Goal: Navigation & Orientation: Understand site structure

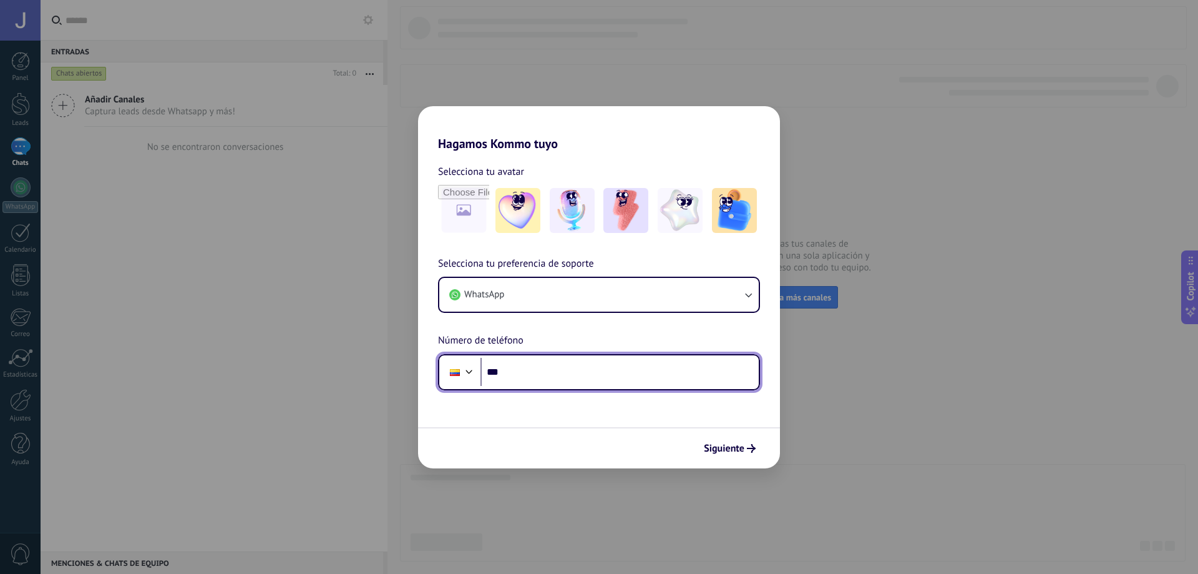
click at [536, 366] on input "***" at bounding box center [620, 372] width 278 height 29
type input "**********"
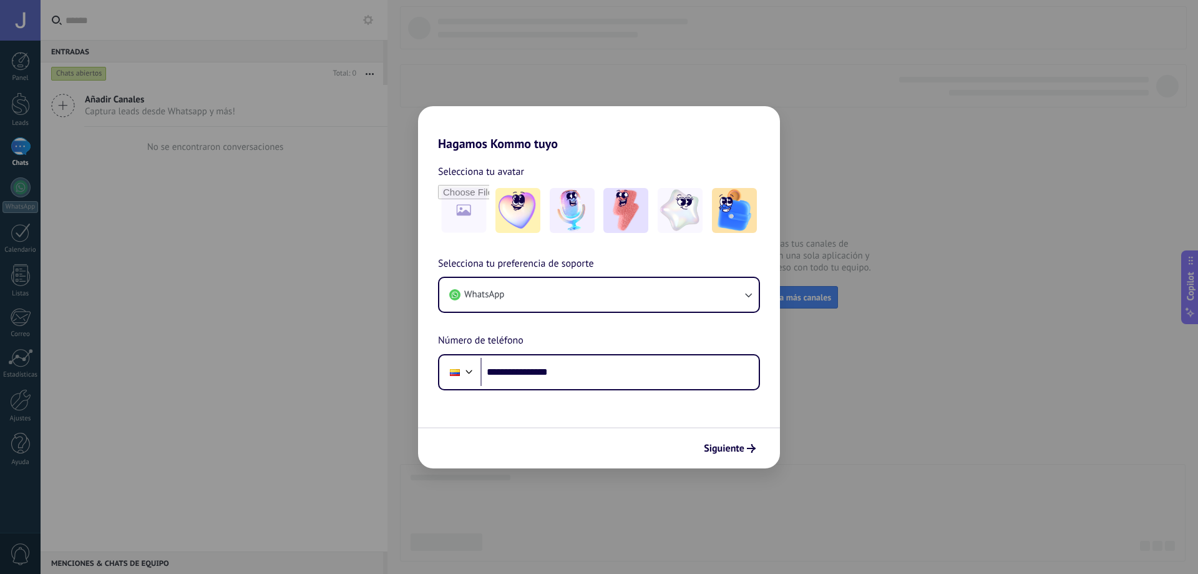
click at [761, 448] on div "Siguiente" at bounding box center [599, 447] width 362 height 41
click at [753, 446] on use "submit" at bounding box center [751, 448] width 9 height 9
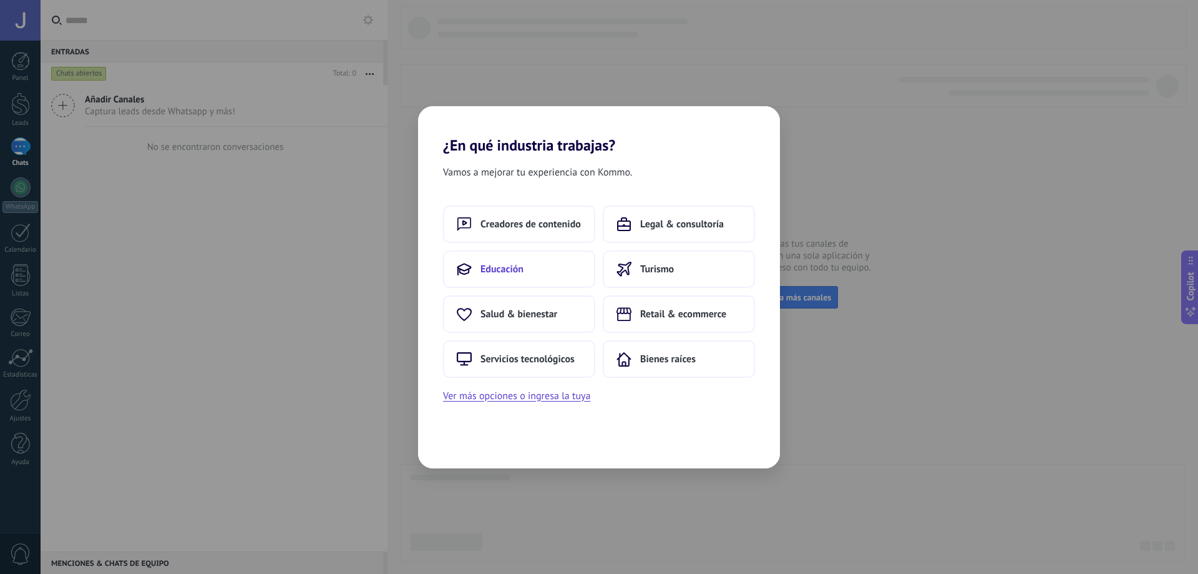
click at [504, 265] on span "Educación" at bounding box center [502, 269] width 43 height 12
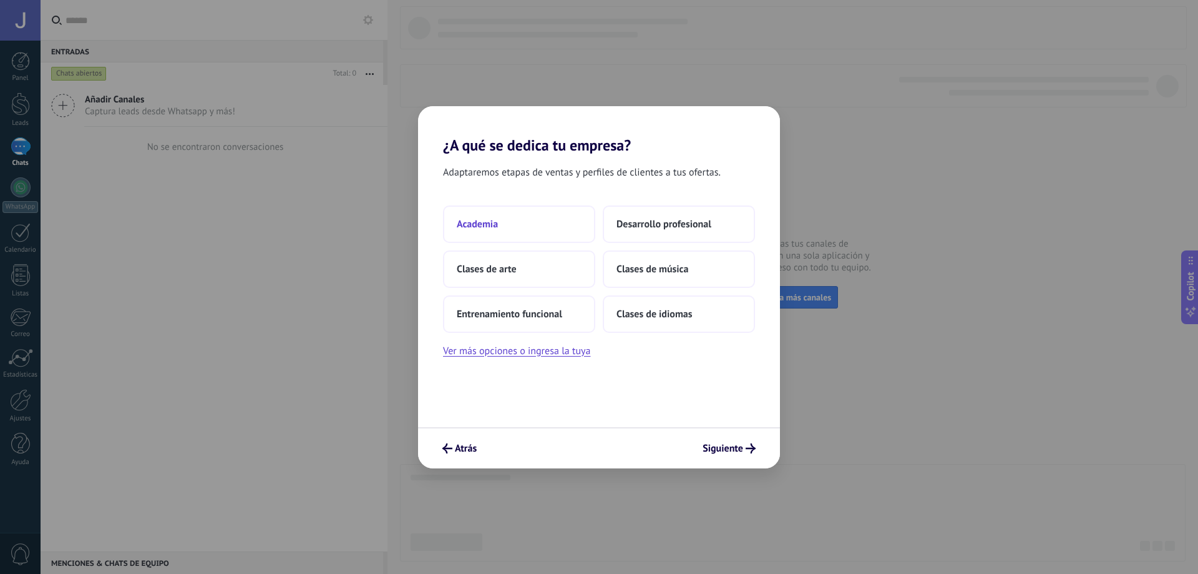
click at [471, 220] on span "Academia" at bounding box center [477, 224] width 41 height 12
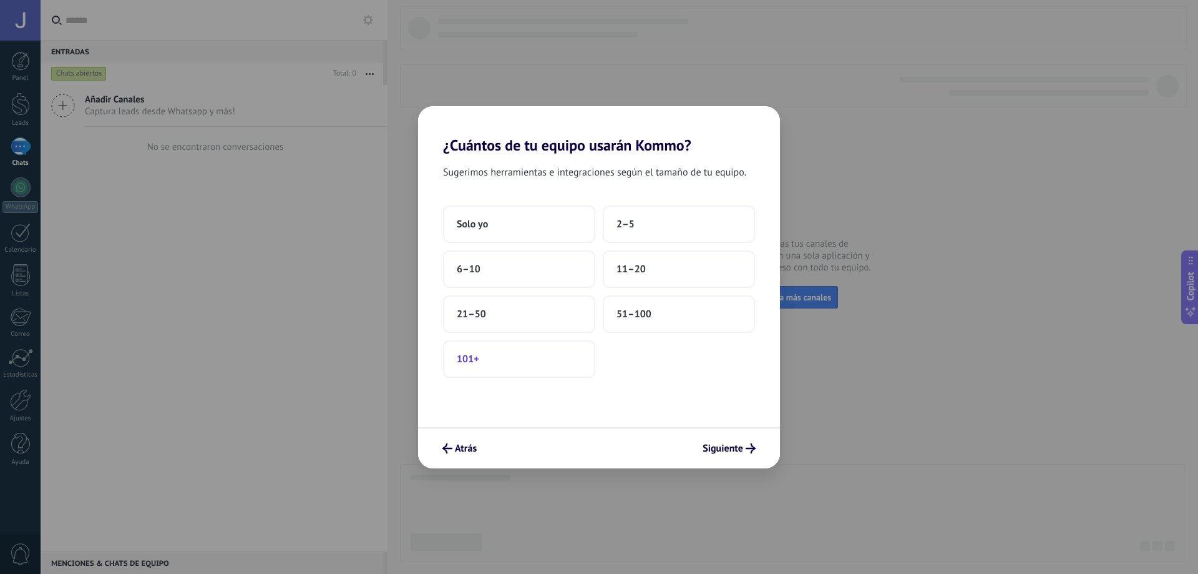
click at [584, 349] on button "101+" at bounding box center [519, 358] width 152 height 37
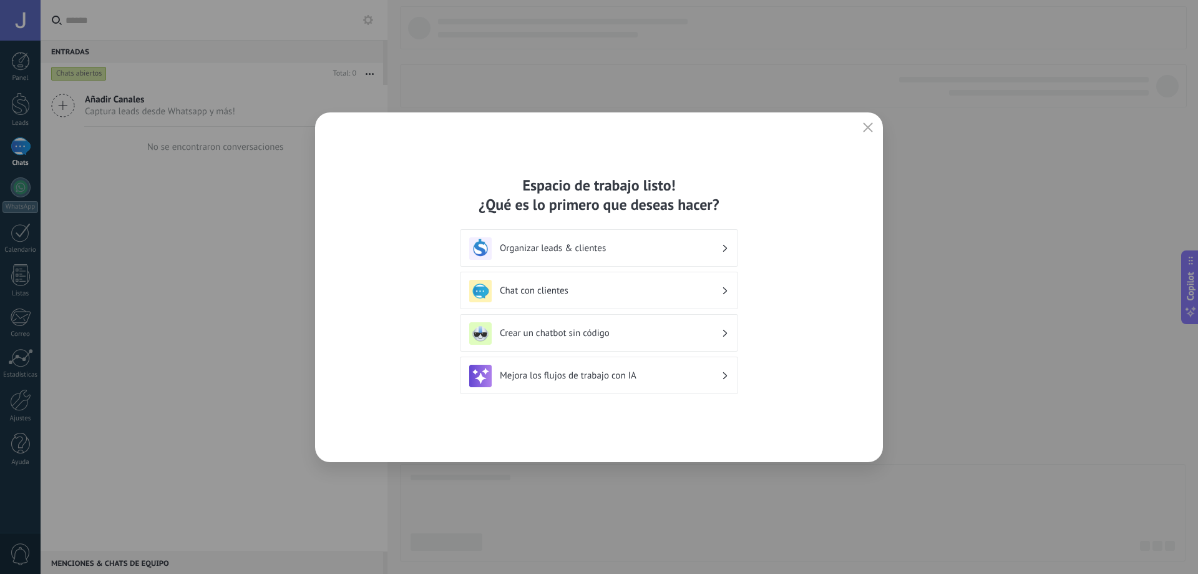
click at [663, 330] on h3 "Crear un chatbot sin código" at bounding box center [611, 333] width 222 height 12
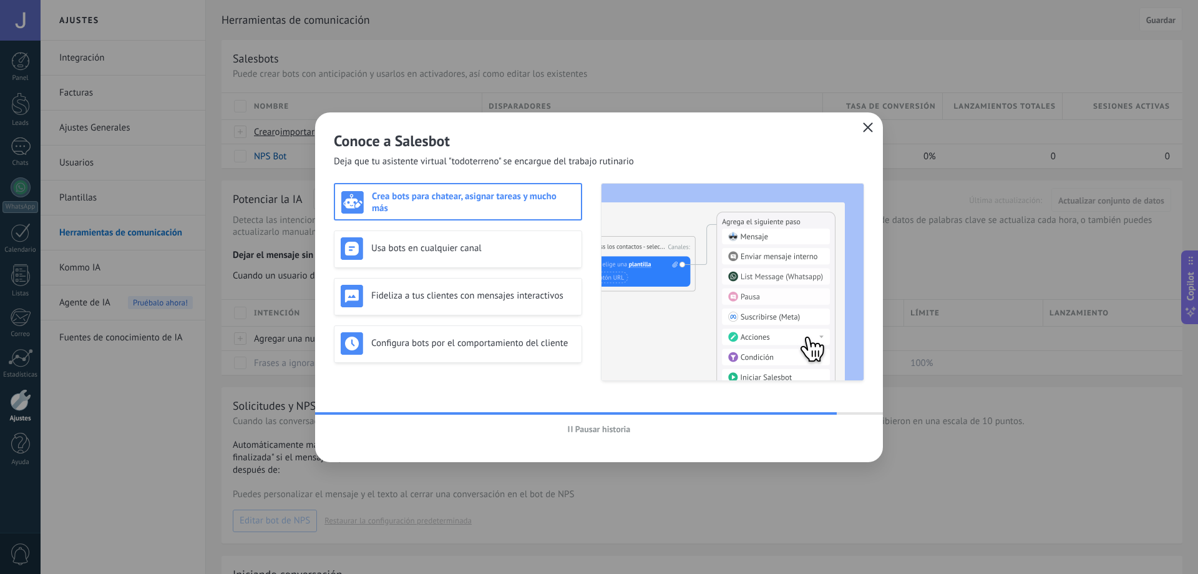
click at [867, 129] on icon "button" at bounding box center [868, 127] width 10 height 10
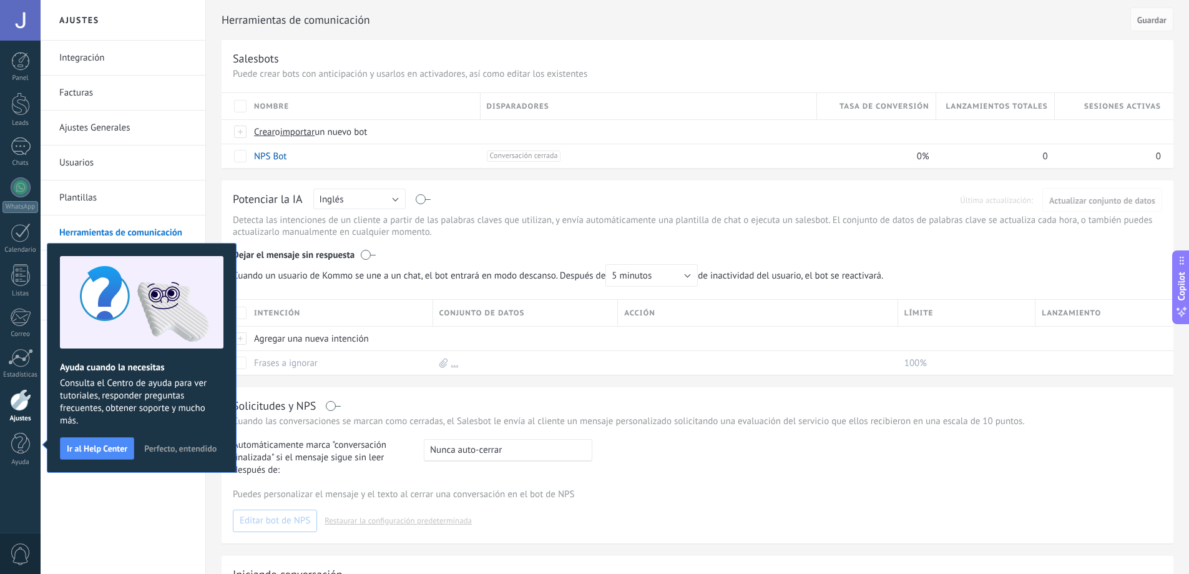
click at [95, 540] on div "Integración Facturas Ajustes Generales Usuarios Plantillas Herramientas de comu…" at bounding box center [123, 307] width 165 height 533
click at [106, 128] on link "Ajustes Generales" at bounding box center [126, 127] width 134 height 35
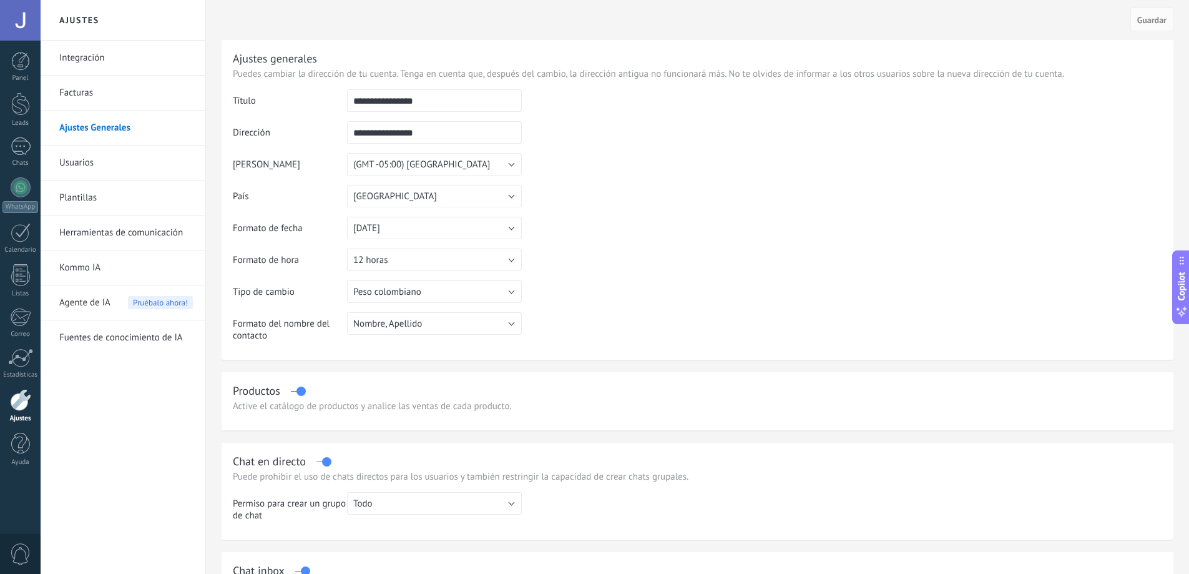
click at [84, 167] on link "Usuarios" at bounding box center [126, 162] width 134 height 35
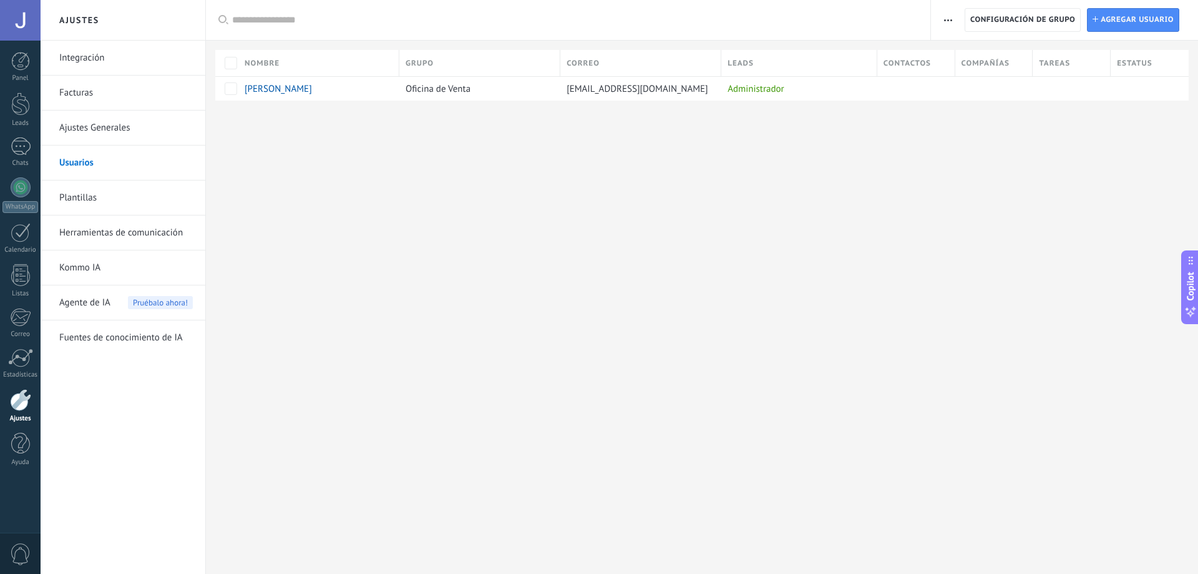
click at [79, 106] on link "Facturas" at bounding box center [126, 93] width 134 height 35
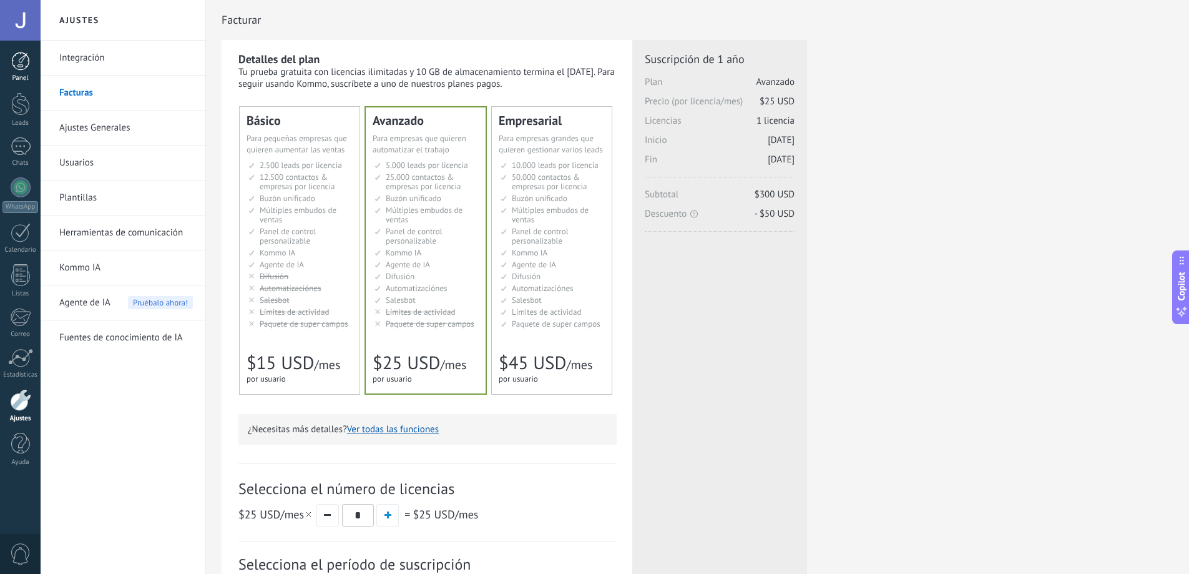
click at [16, 73] on link "Panel" at bounding box center [20, 67] width 41 height 31
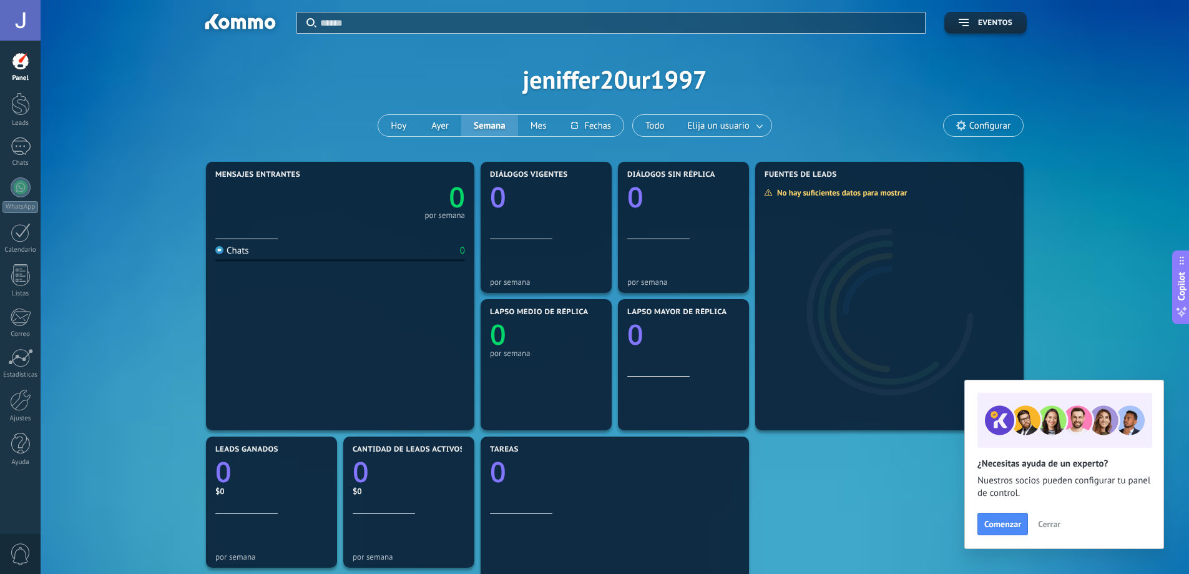
click at [1040, 529] on button "Cerrar" at bounding box center [1049, 523] width 34 height 19
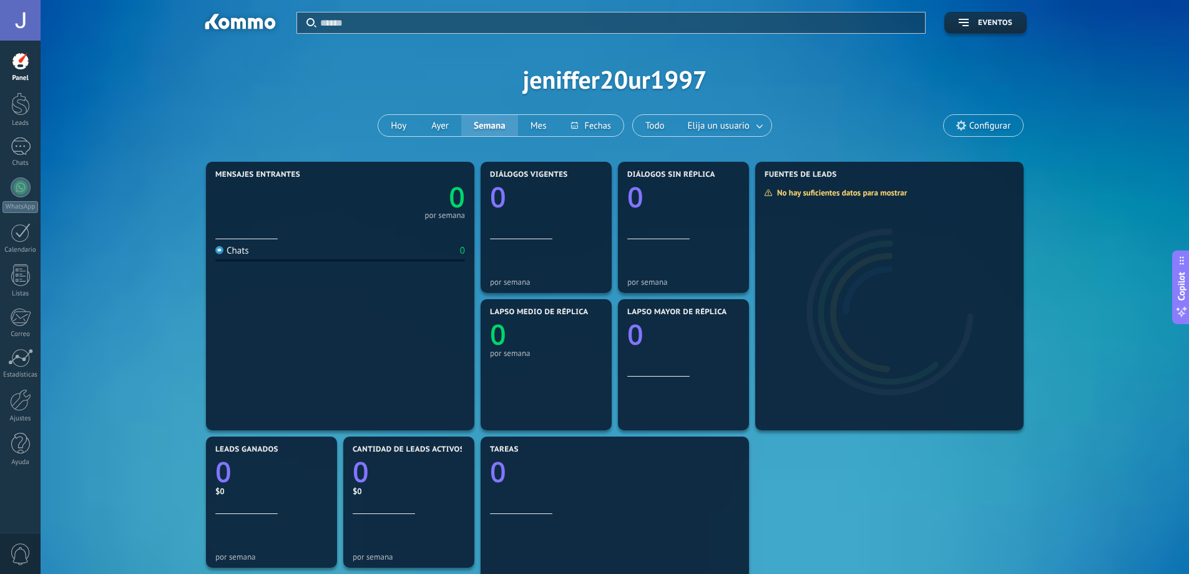
click at [992, 127] on span "Configurar" at bounding box center [989, 125] width 41 height 11
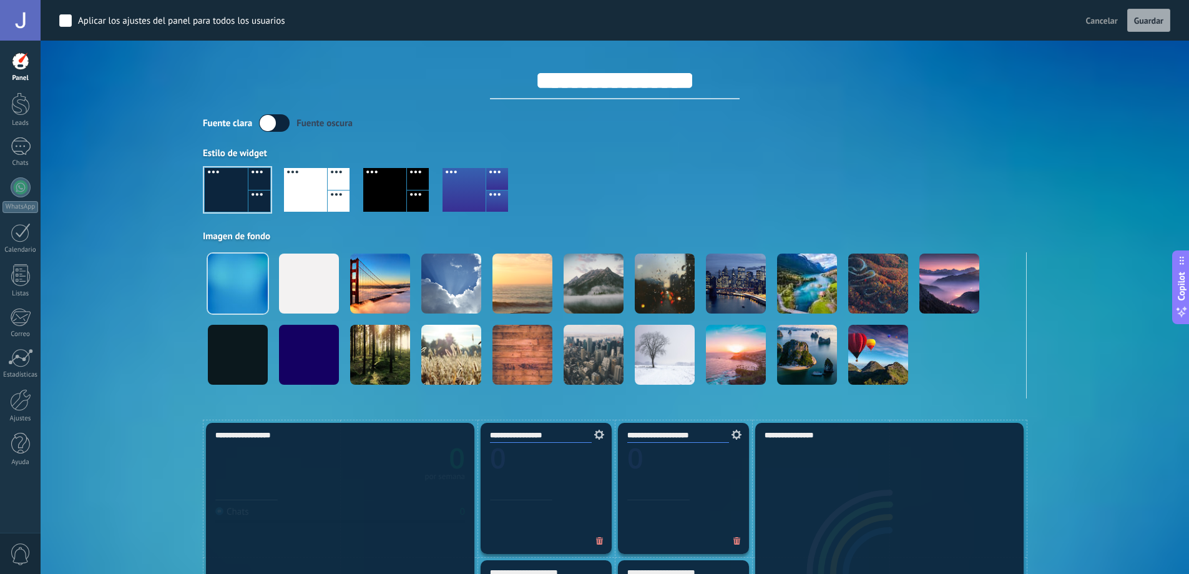
click at [325, 121] on div "Fuente oscura" at bounding box center [324, 123] width 56 height 12
click at [218, 119] on div "Fuente clara" at bounding box center [227, 123] width 49 height 12
click at [29, 70] on div at bounding box center [20, 61] width 19 height 19
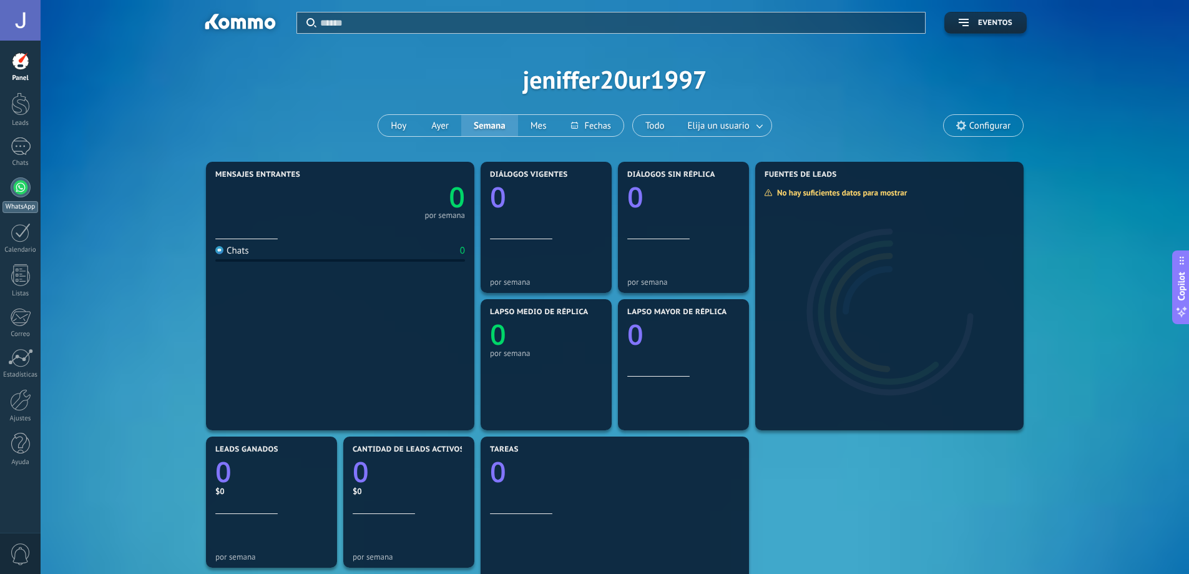
click at [12, 192] on div at bounding box center [21, 187] width 20 height 20
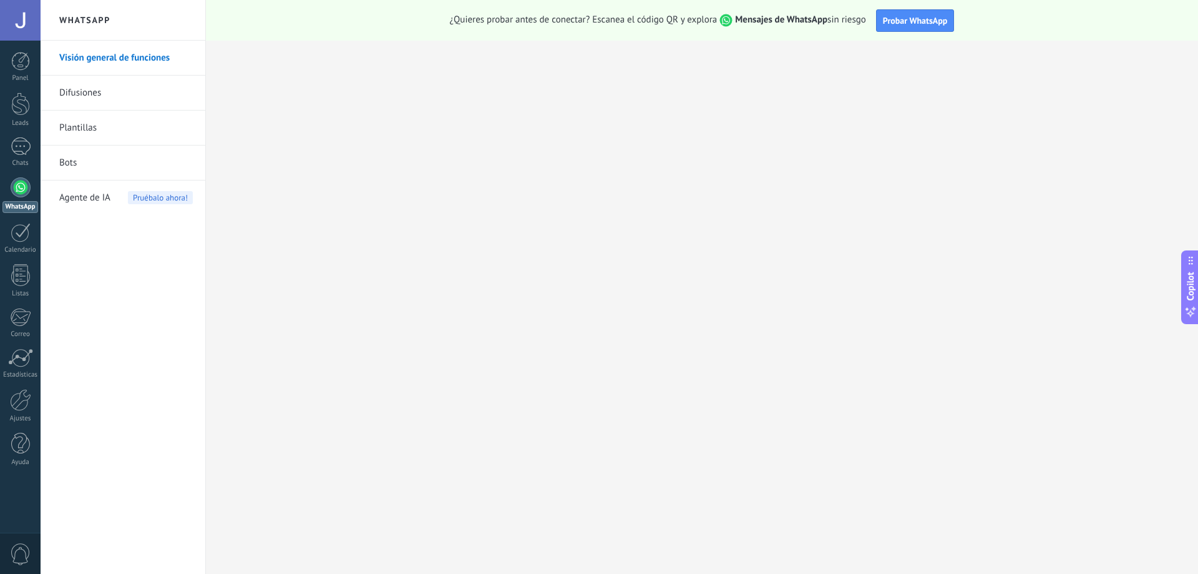
click at [79, 197] on span "Agente de IA" at bounding box center [84, 197] width 51 height 35
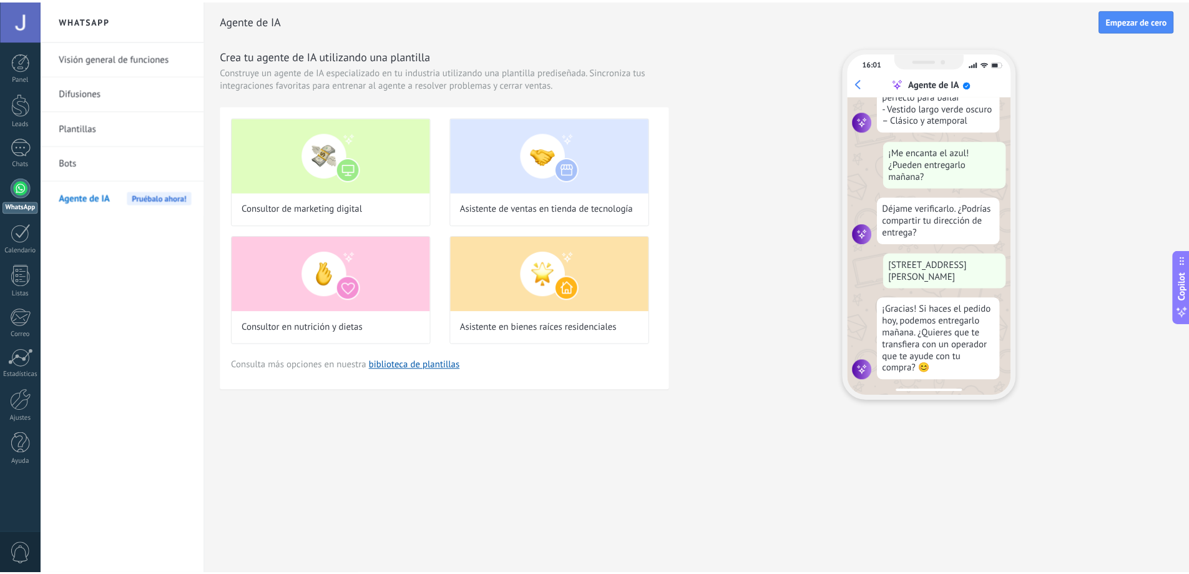
scroll to position [286, 0]
click at [71, 158] on link "Bots" at bounding box center [126, 162] width 134 height 35
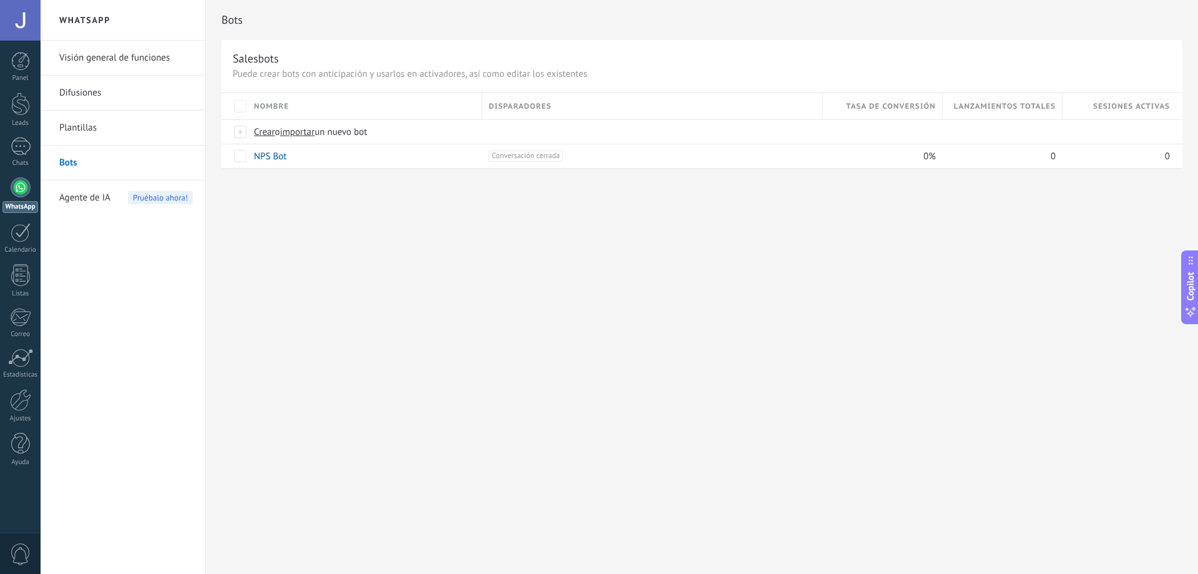
click at [90, 70] on link "Visión general de funciones" at bounding box center [126, 58] width 134 height 35
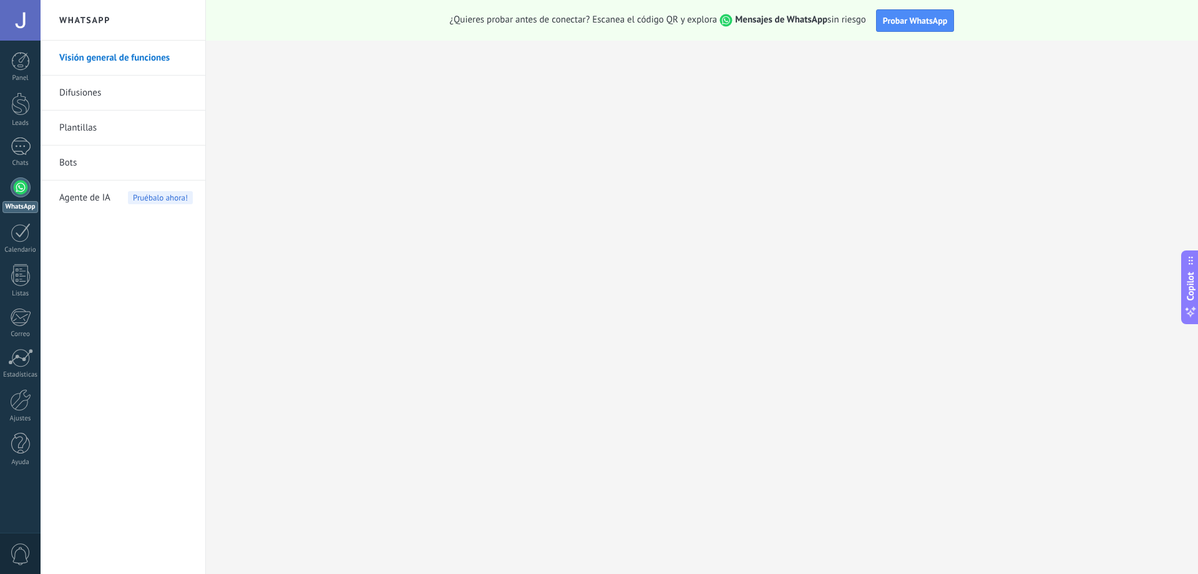
click at [68, 100] on link "Difusiones" at bounding box center [126, 93] width 134 height 35
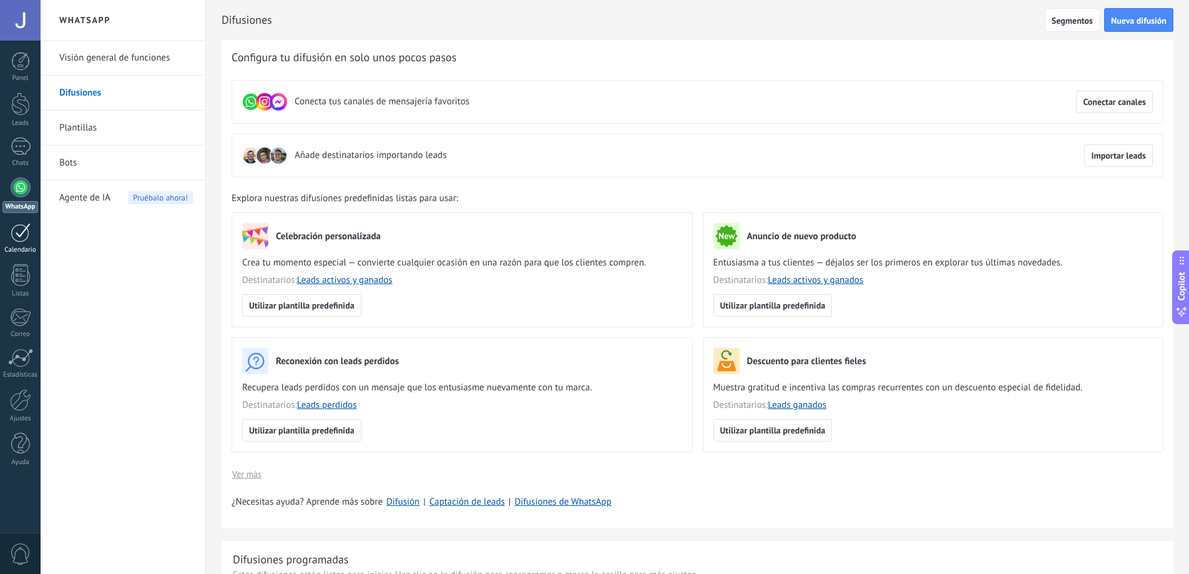
click at [17, 242] on div at bounding box center [21, 232] width 20 height 19
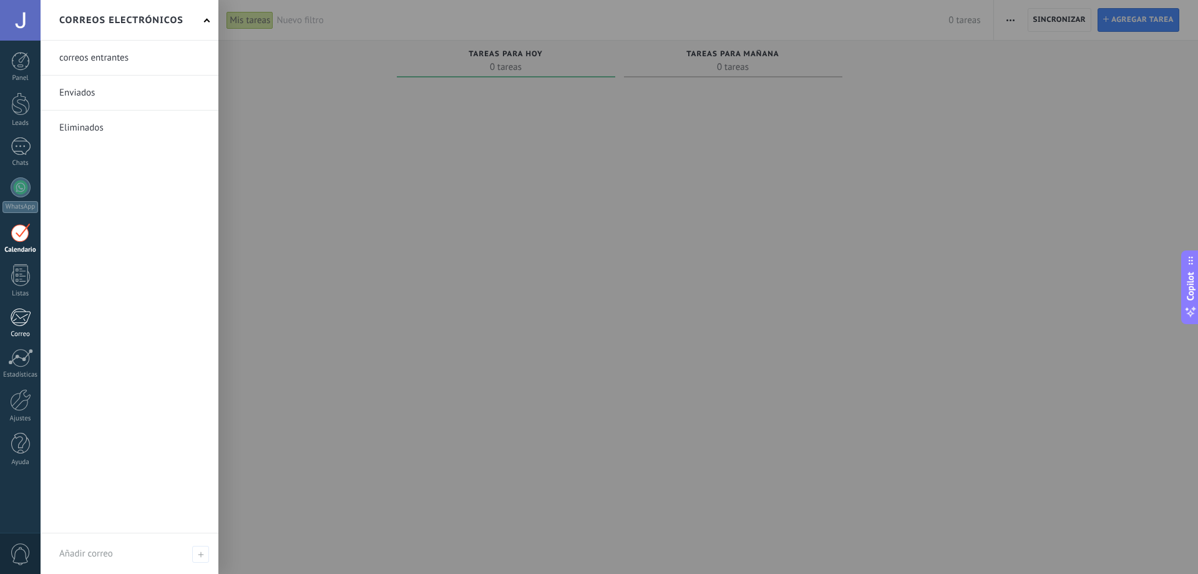
click at [1, 315] on link "Correo" at bounding box center [20, 323] width 41 height 31
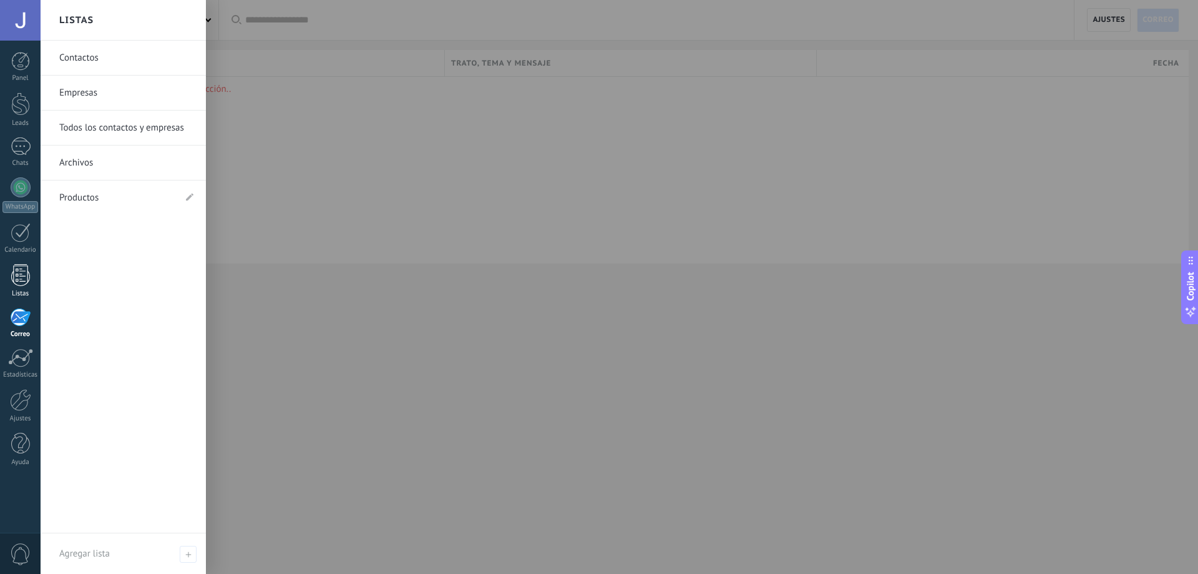
click at [9, 281] on link "Listas" at bounding box center [20, 281] width 41 height 34
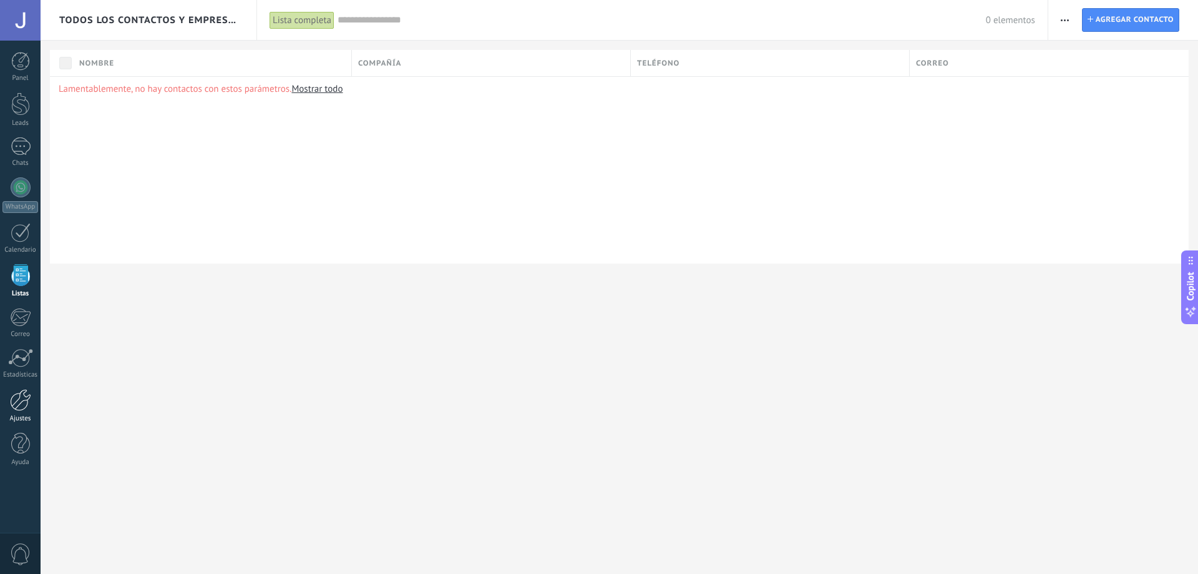
click at [26, 391] on div at bounding box center [20, 400] width 21 height 22
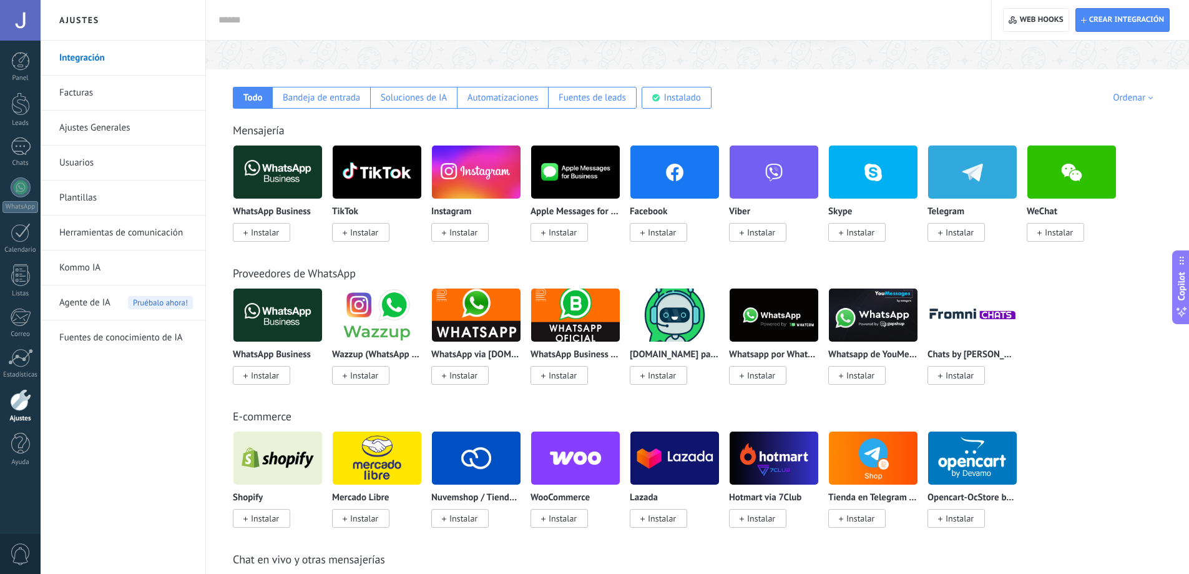
scroll to position [374, 0]
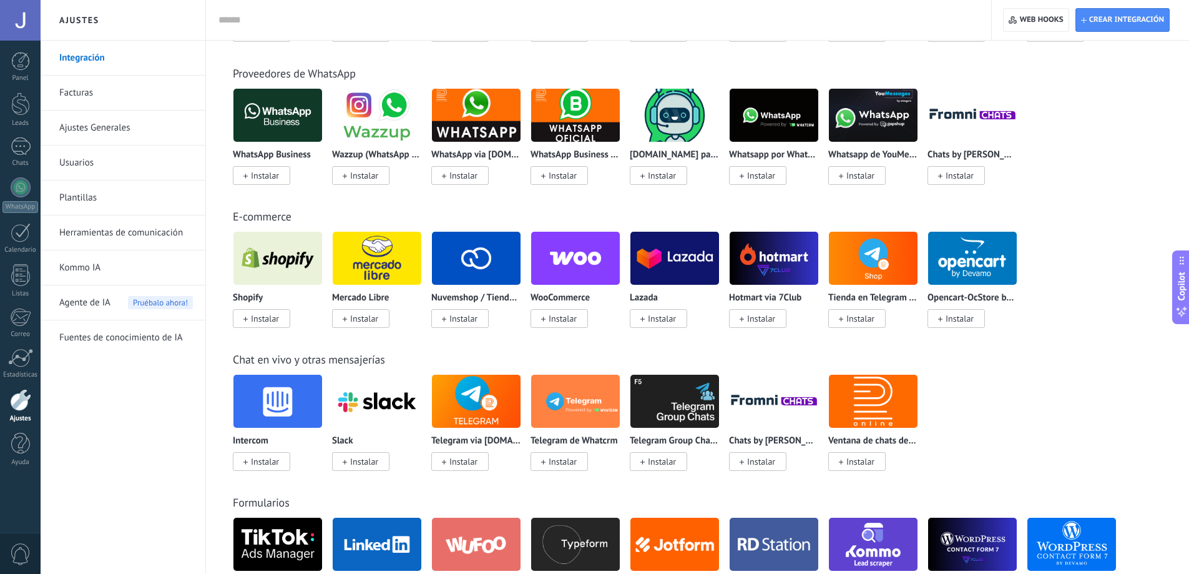
click at [19, 127] on div "Panel Leads Chats WhatsApp Clientes" at bounding box center [20, 265] width 41 height 427
click at [16, 109] on div at bounding box center [20, 103] width 19 height 23
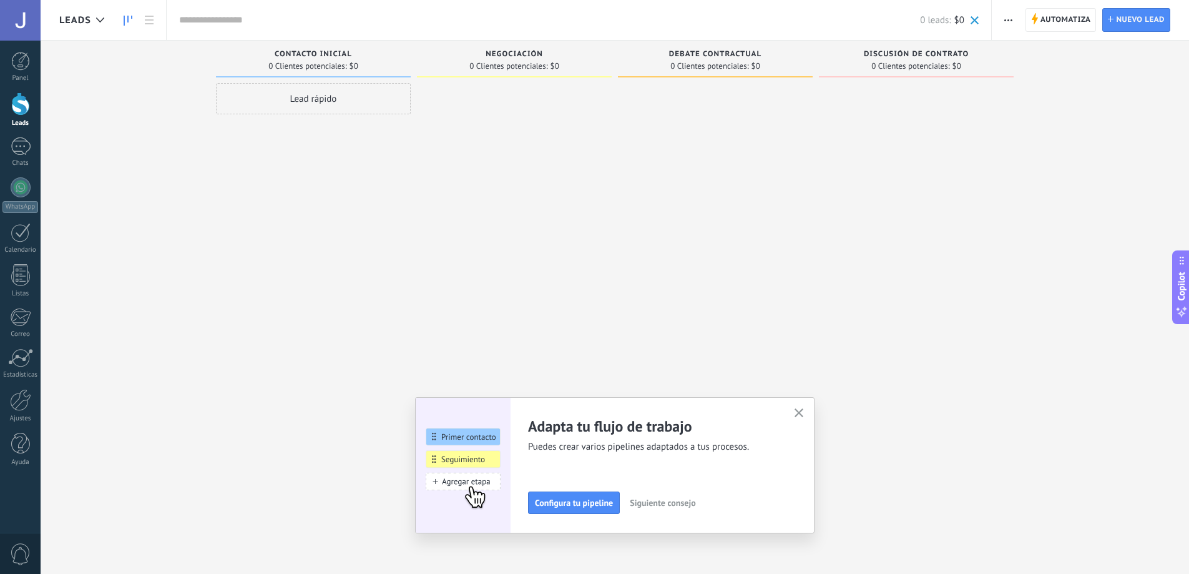
click at [796, 413] on button "button" at bounding box center [799, 413] width 16 height 17
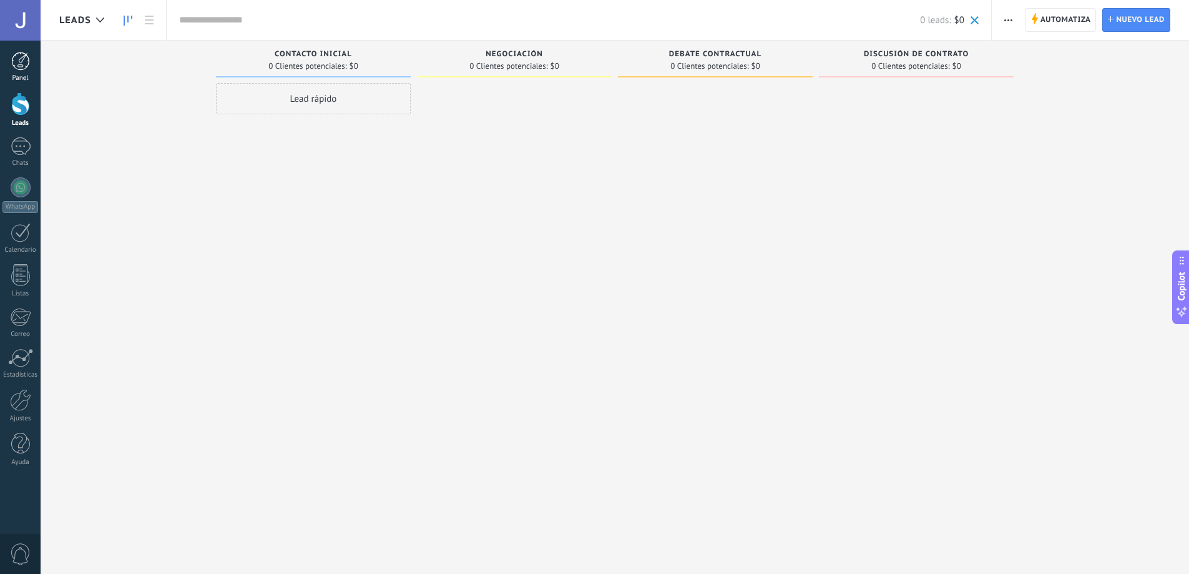
click at [25, 54] on div at bounding box center [20, 61] width 19 height 19
